Goal: Task Accomplishment & Management: Use online tool/utility

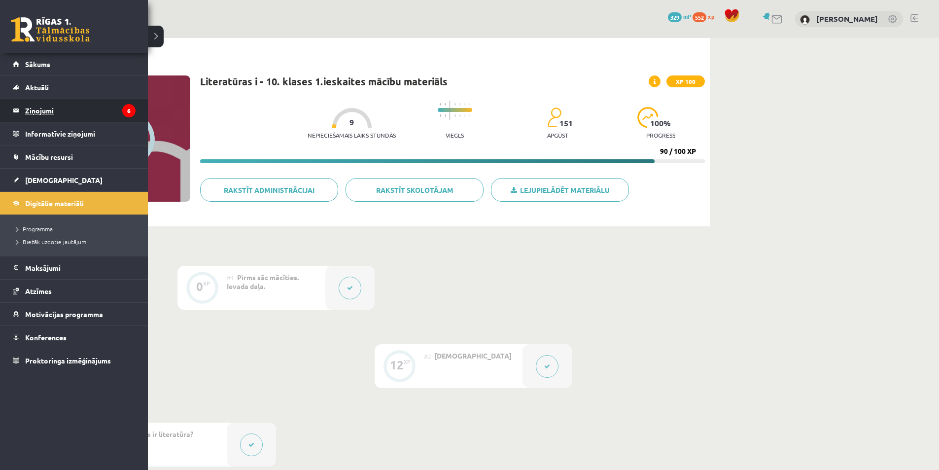
click at [61, 105] on legend "Ziņojumi 6" at bounding box center [80, 110] width 110 height 23
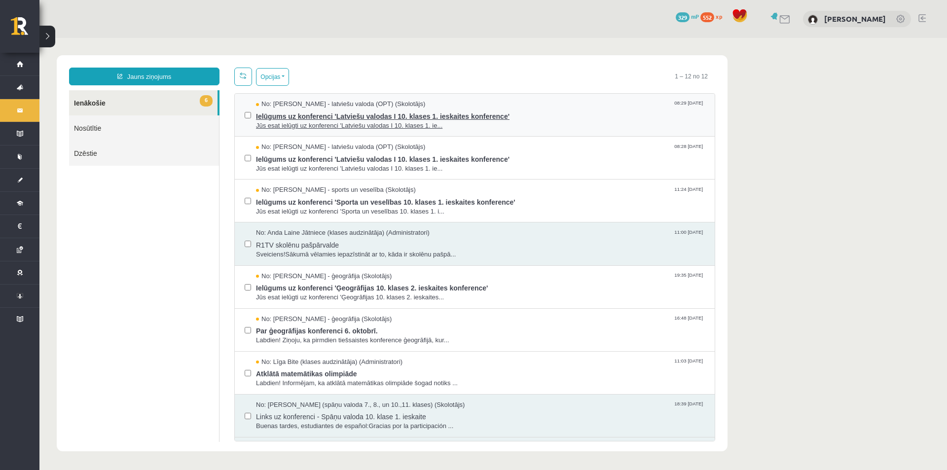
click at [381, 122] on span "Jūs esat ielūgti uz konferenci 'Latviešu valodas I 10. klases 1. ie..." at bounding box center [480, 125] width 449 height 9
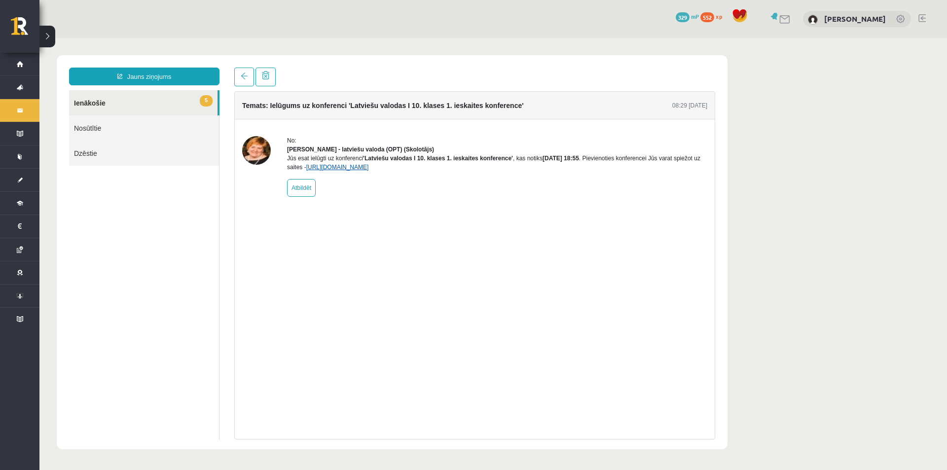
click at [362, 171] on link "https://eskola.r1tv.lv/conferences/4595/join" at bounding box center [337, 167] width 63 height 7
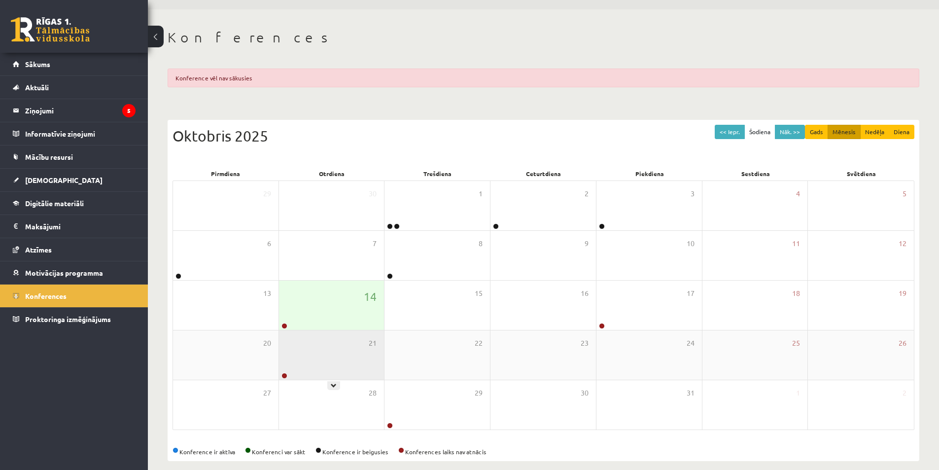
scroll to position [40, 0]
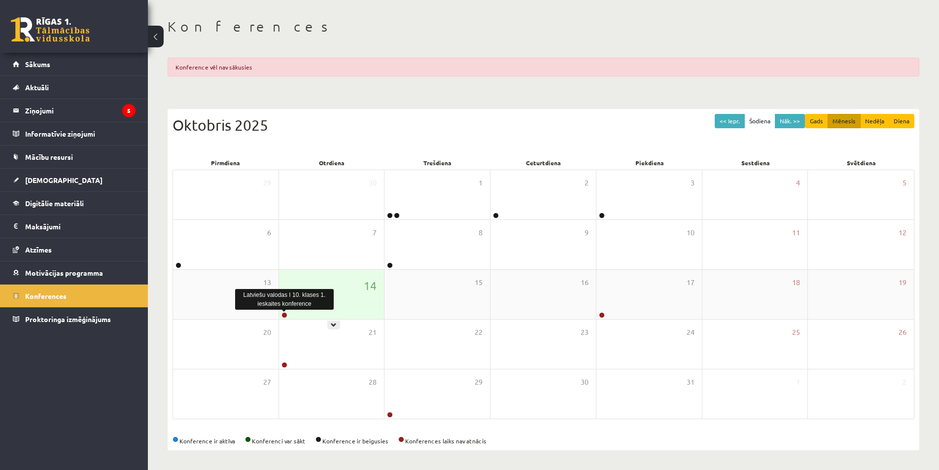
click at [286, 314] on link at bounding box center [285, 315] width 6 height 6
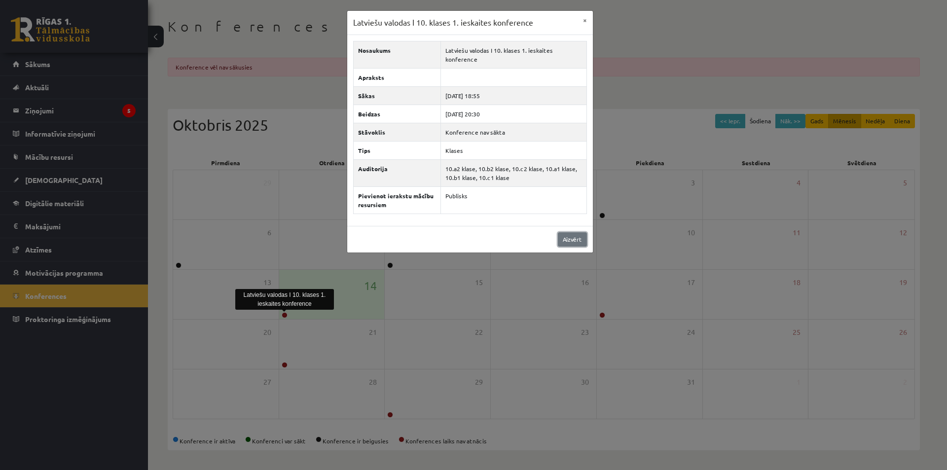
click at [559, 242] on link "Aizvērt" at bounding box center [572, 239] width 29 height 14
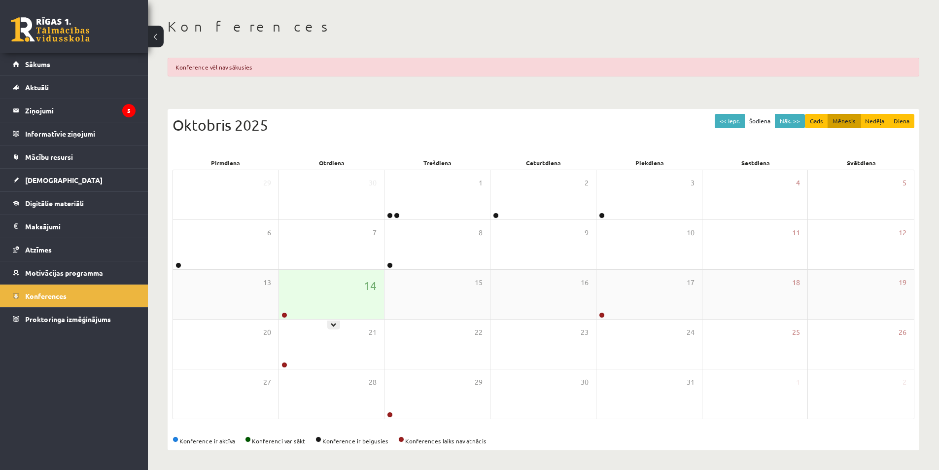
click at [286, 314] on link at bounding box center [285, 315] width 6 height 6
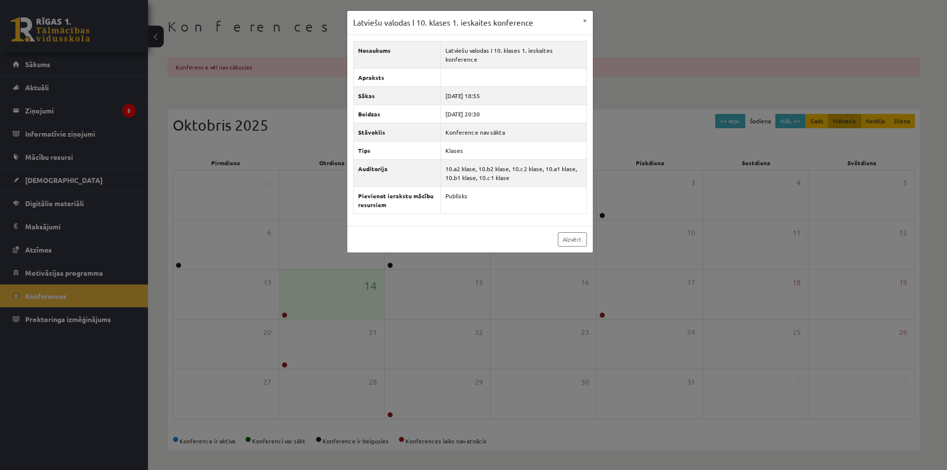
click at [286, 314] on div "Latviešu valodas I 10. klases 1. ieskaites konference × Nosaukums Latviešu valo…" at bounding box center [473, 235] width 947 height 470
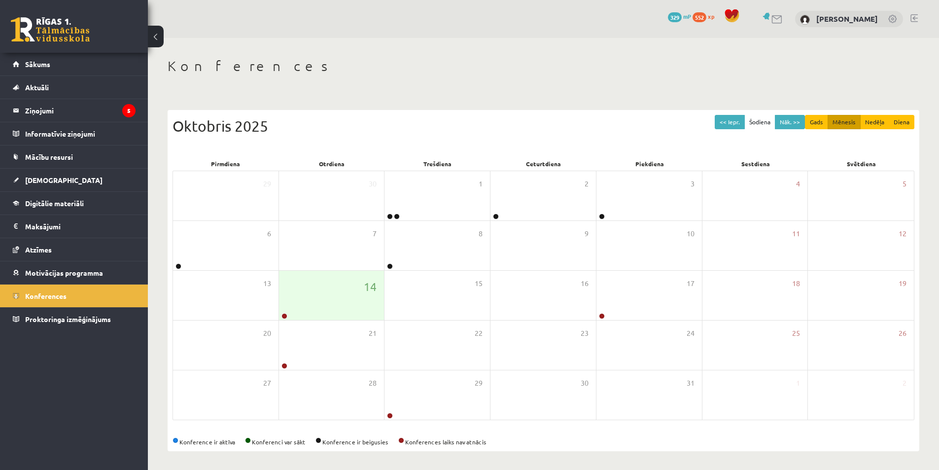
scroll to position [1, 0]
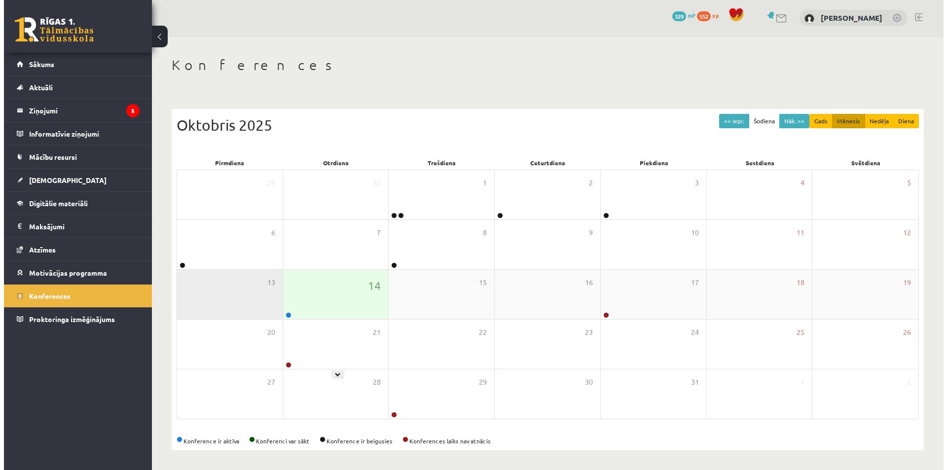
scroll to position [1, 0]
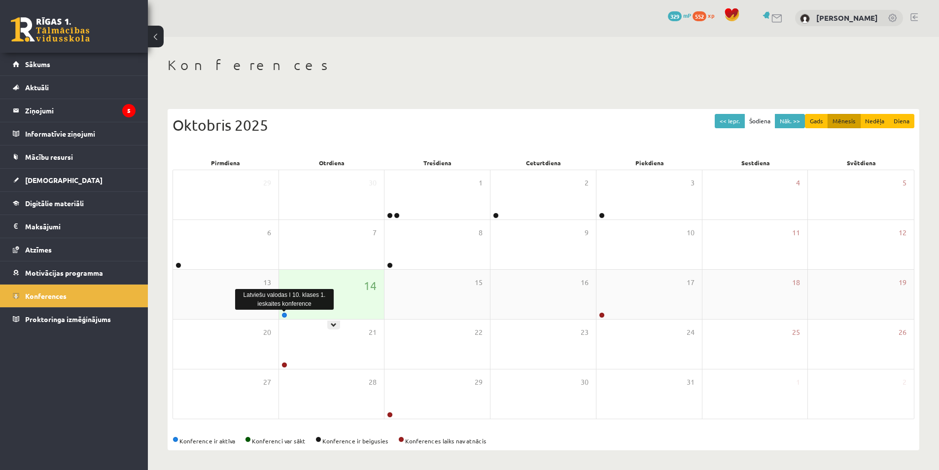
click at [283, 316] on link at bounding box center [285, 315] width 6 height 6
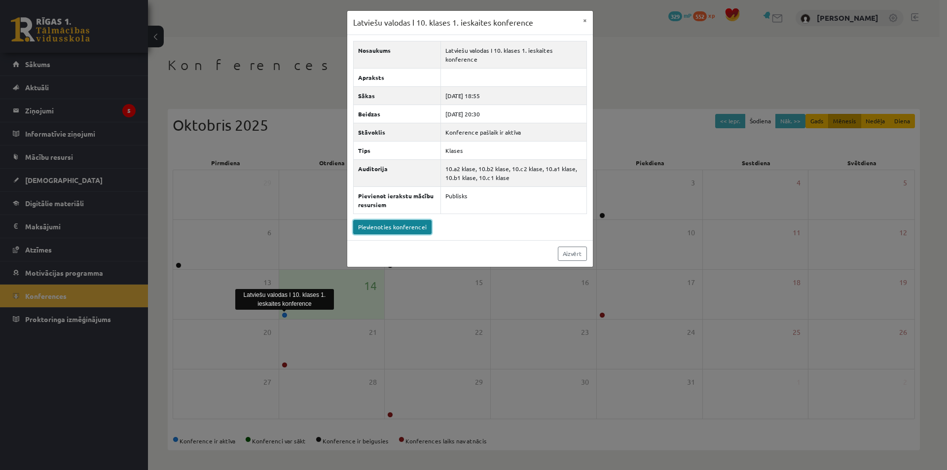
click at [391, 223] on link "Pievienoties konferencei" at bounding box center [392, 227] width 78 height 14
